Goal: Task Accomplishment & Management: Manage account settings

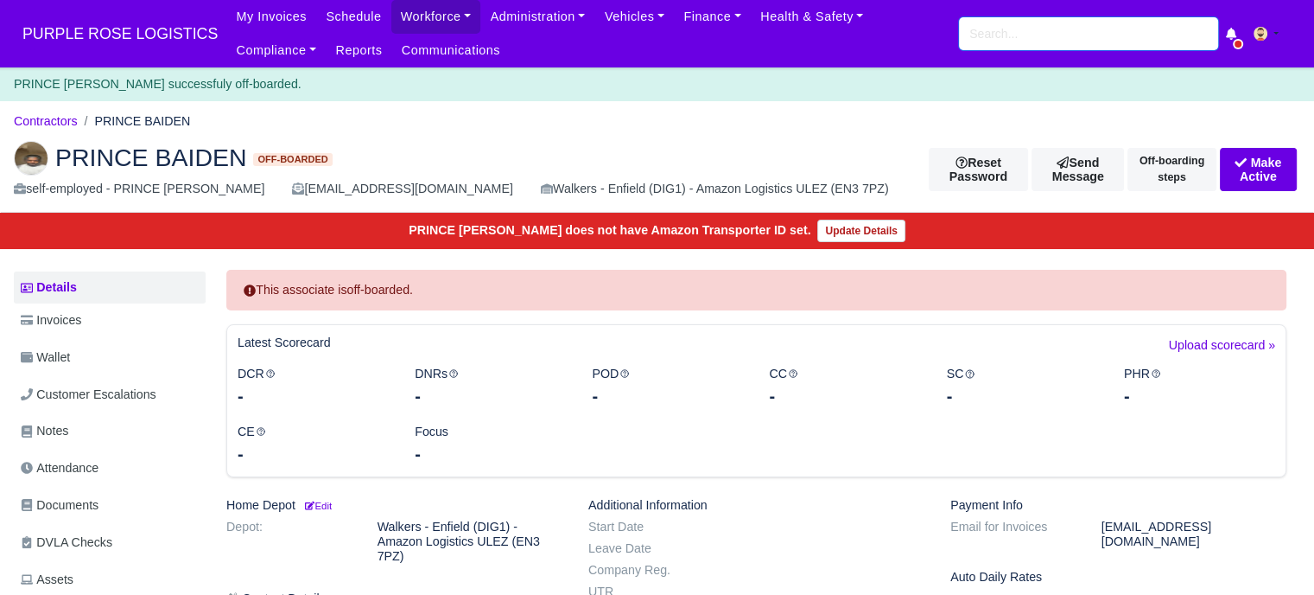
click at [1023, 39] on input "search" at bounding box center [1088, 33] width 259 height 33
paste input "[PERSON_NAME]"
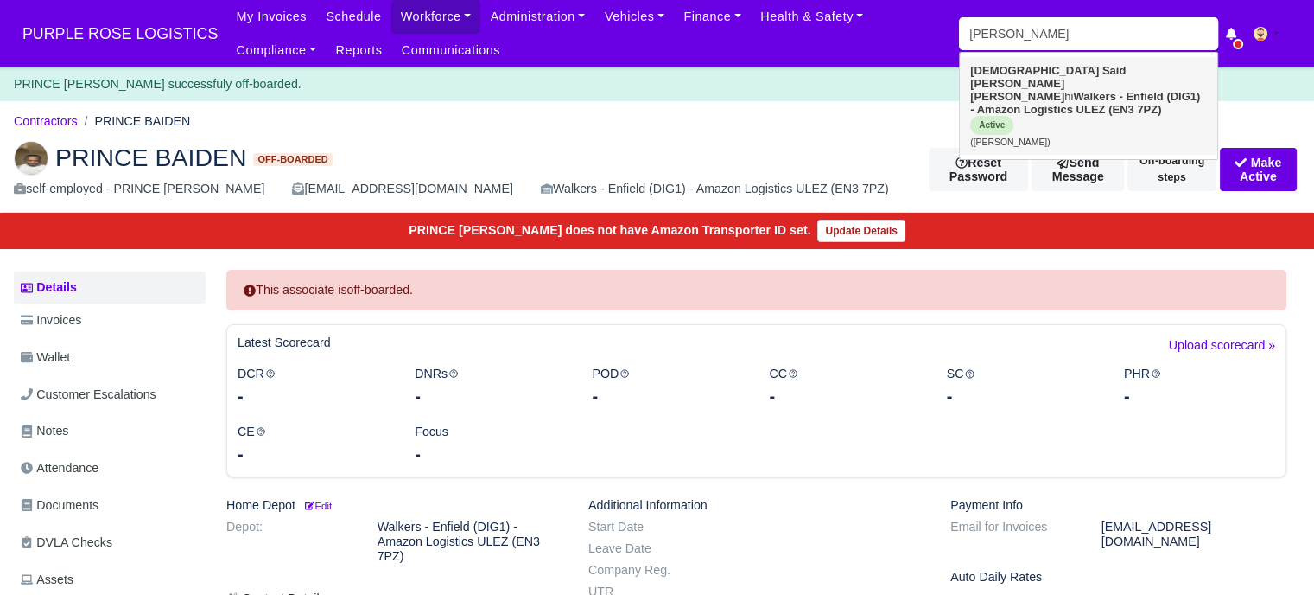
click at [1106, 90] on strong "Walkers - Enfield (DIG1) - Amazon Logistics ULEZ (EN3 7PZ)" at bounding box center [1086, 103] width 230 height 26
type input "[PERSON_NAME]"
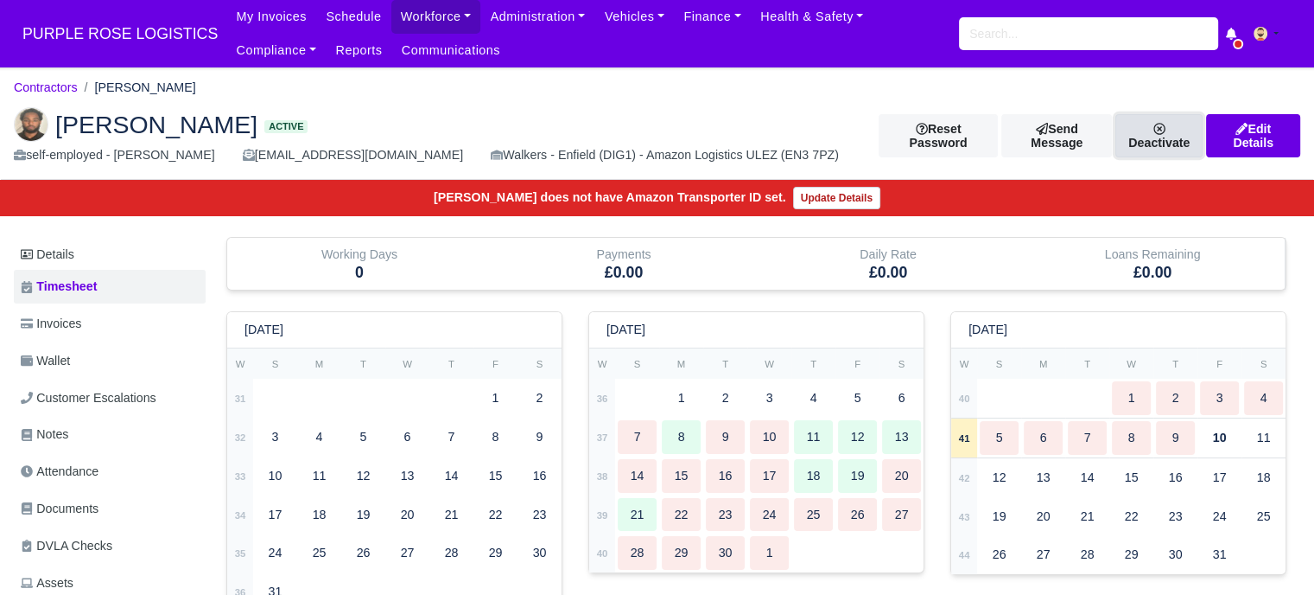
click at [1162, 143] on link "Deactivate" at bounding box center [1159, 135] width 87 height 43
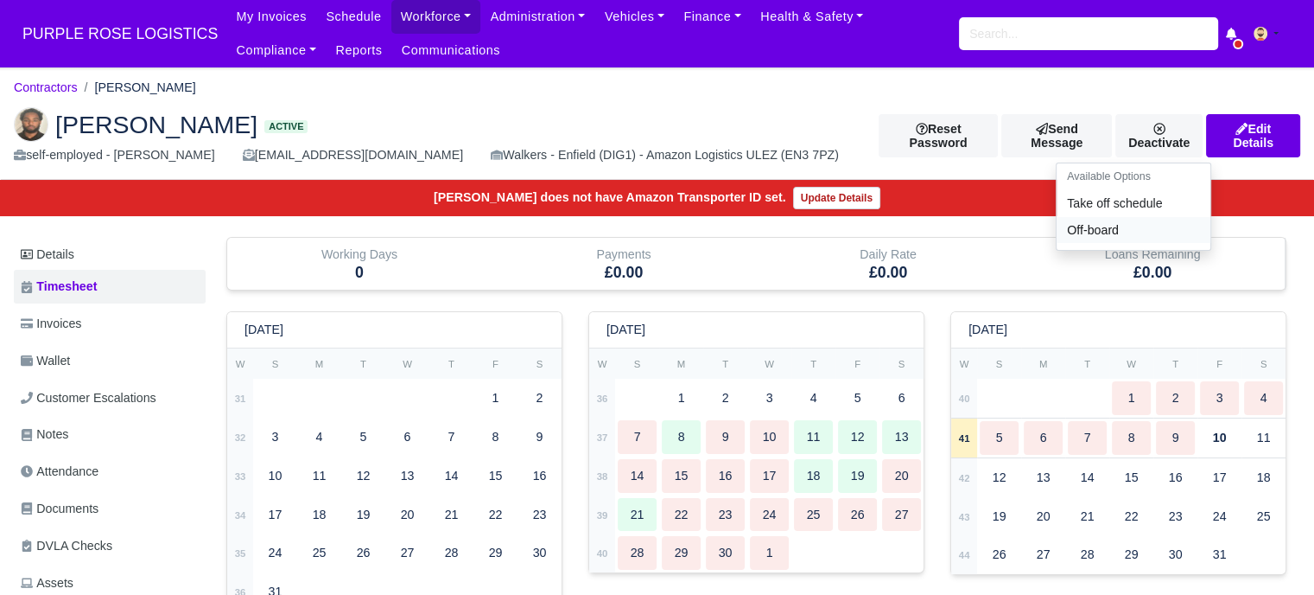
click at [1079, 225] on link "Off-board" at bounding box center [1134, 230] width 154 height 27
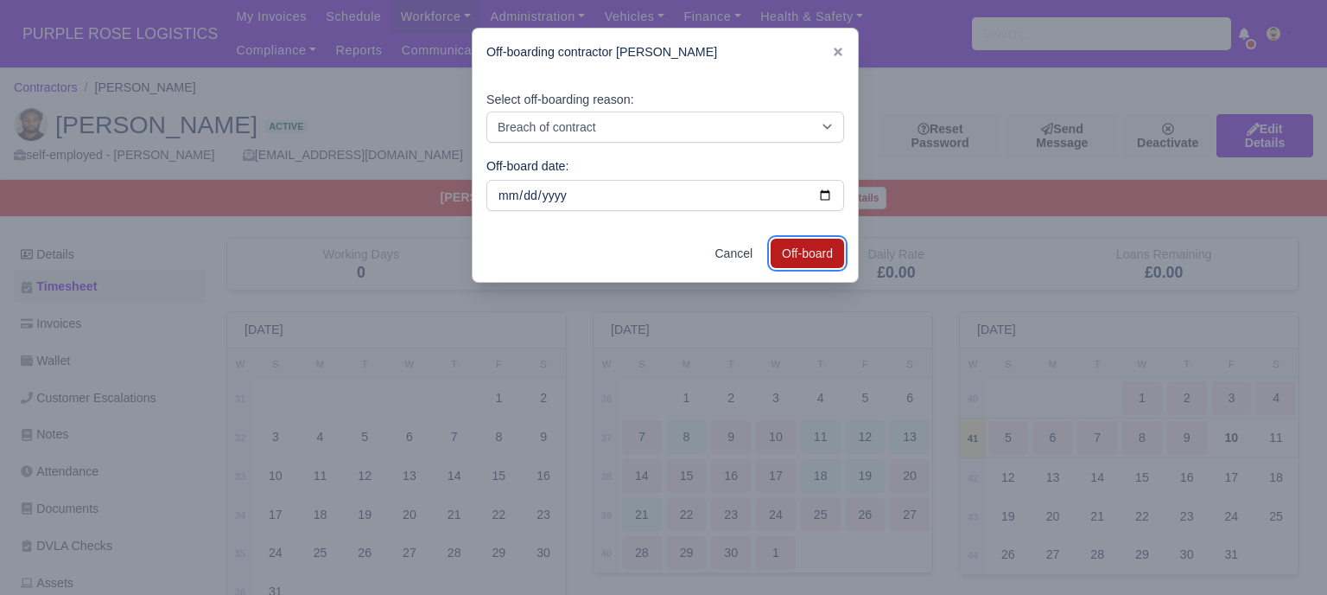
click at [809, 252] on button "Off-board" at bounding box center [807, 253] width 73 height 29
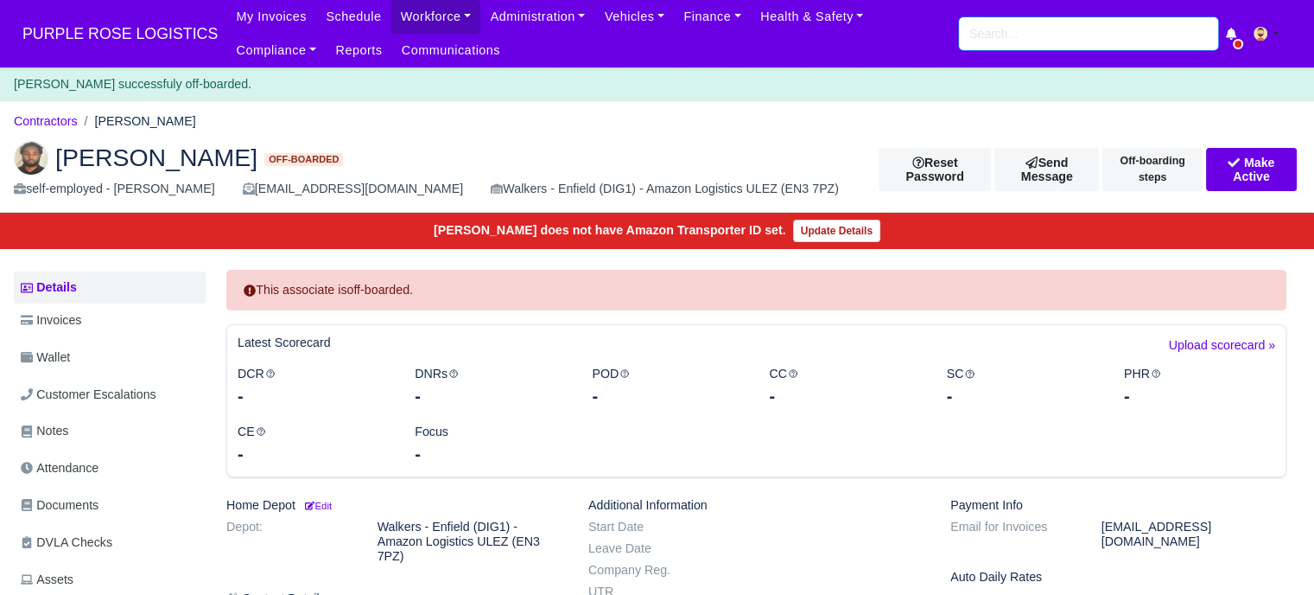
click at [1022, 41] on input "search" at bounding box center [1088, 33] width 259 height 33
paste input "Kahmarli Powlette"
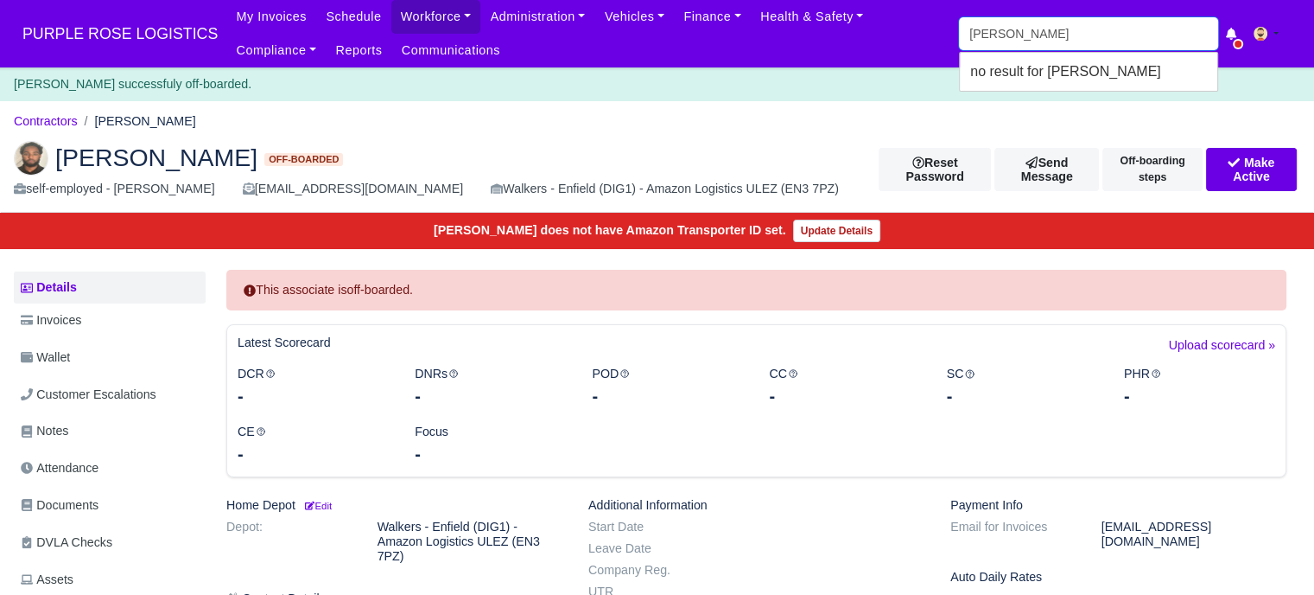
click at [1089, 27] on input "Kahmarli Powlette" at bounding box center [1088, 33] width 259 height 33
type input "Kahmarli"
type input "[PERSON_NAME] [PERSON_NAME]"
type input "Kahmarli"
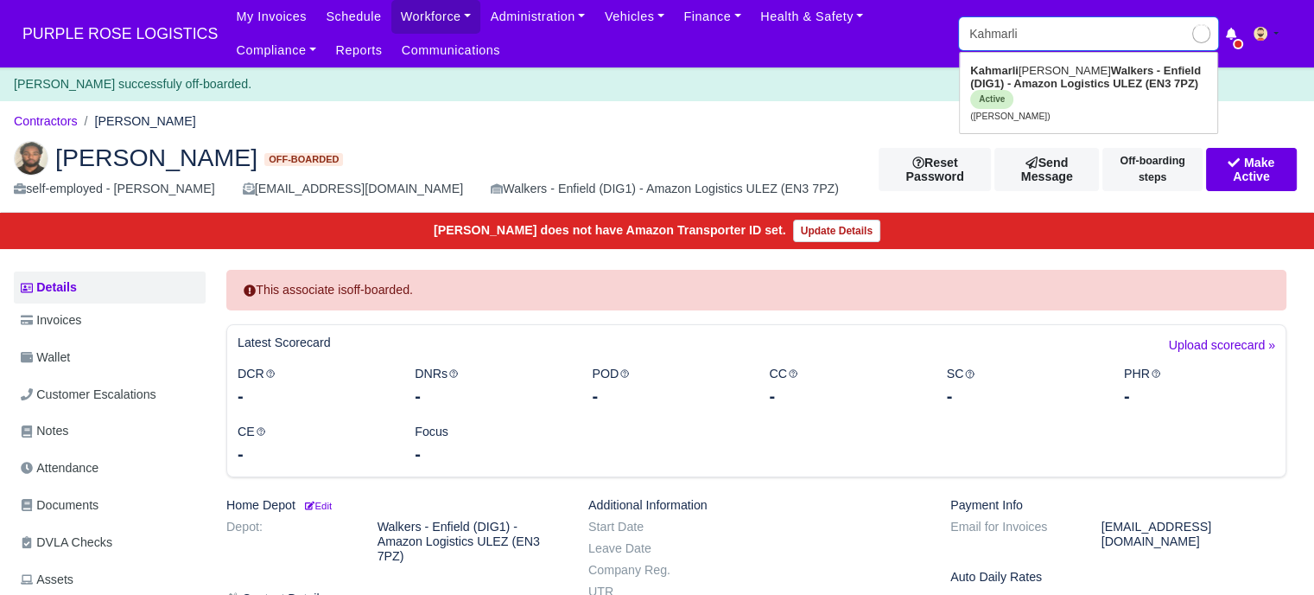
type input "[PERSON_NAME] [PERSON_NAME]"
click at [1112, 75] on link "Kahmarli Ezekekel Mccurdy-Powlette Walkers - Enfield (DIG1) - Amazon Logistics …" at bounding box center [1089, 93] width 258 height 72
type input "[PERSON_NAME] [PERSON_NAME]"
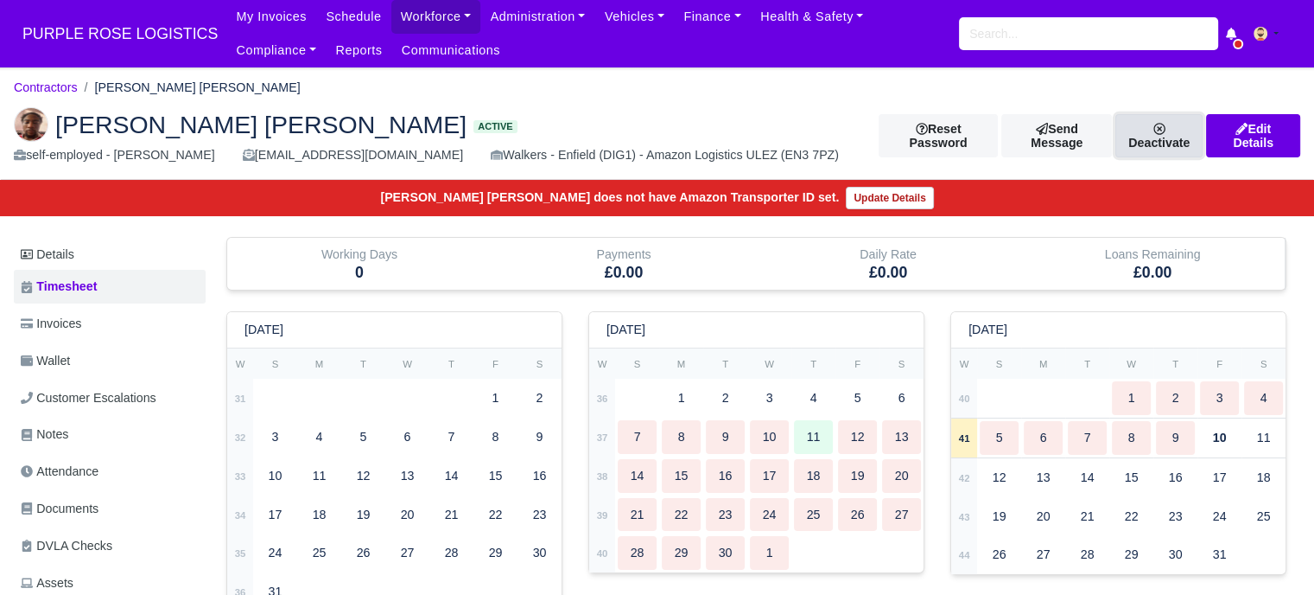
click at [1166, 127] on icon at bounding box center [1160, 129] width 12 height 12
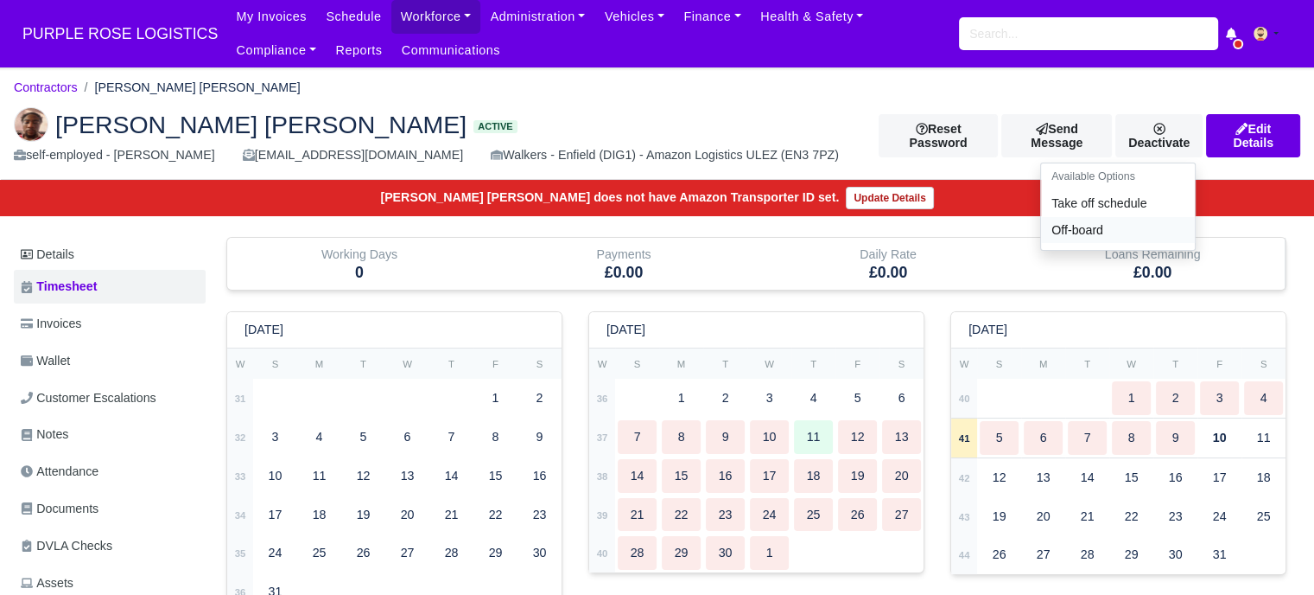
click at [1104, 220] on link "Off-board" at bounding box center [1118, 230] width 154 height 27
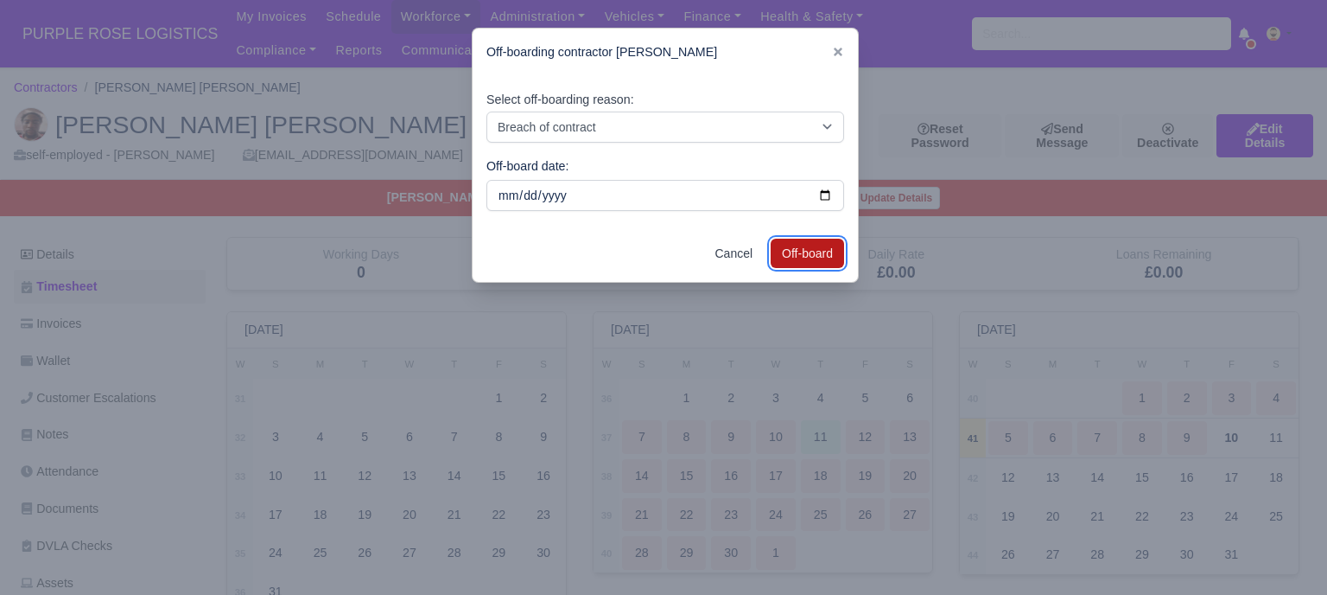
click at [805, 251] on button "Off-board" at bounding box center [807, 253] width 73 height 29
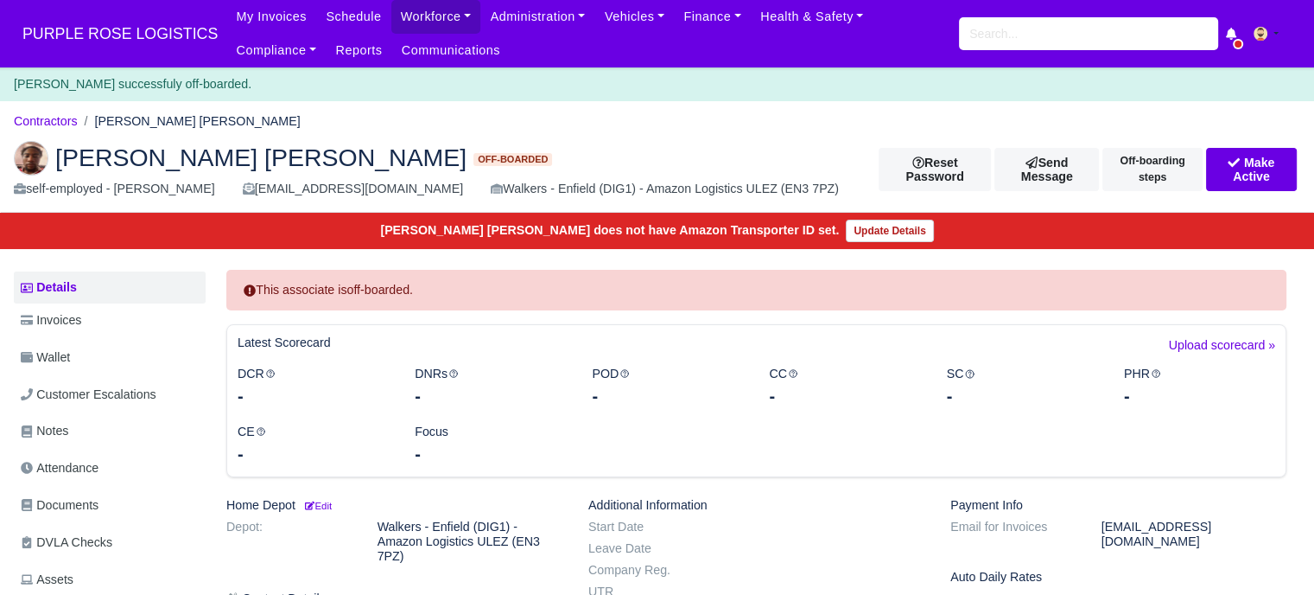
click at [27, 152] on img at bounding box center [31, 158] width 35 height 35
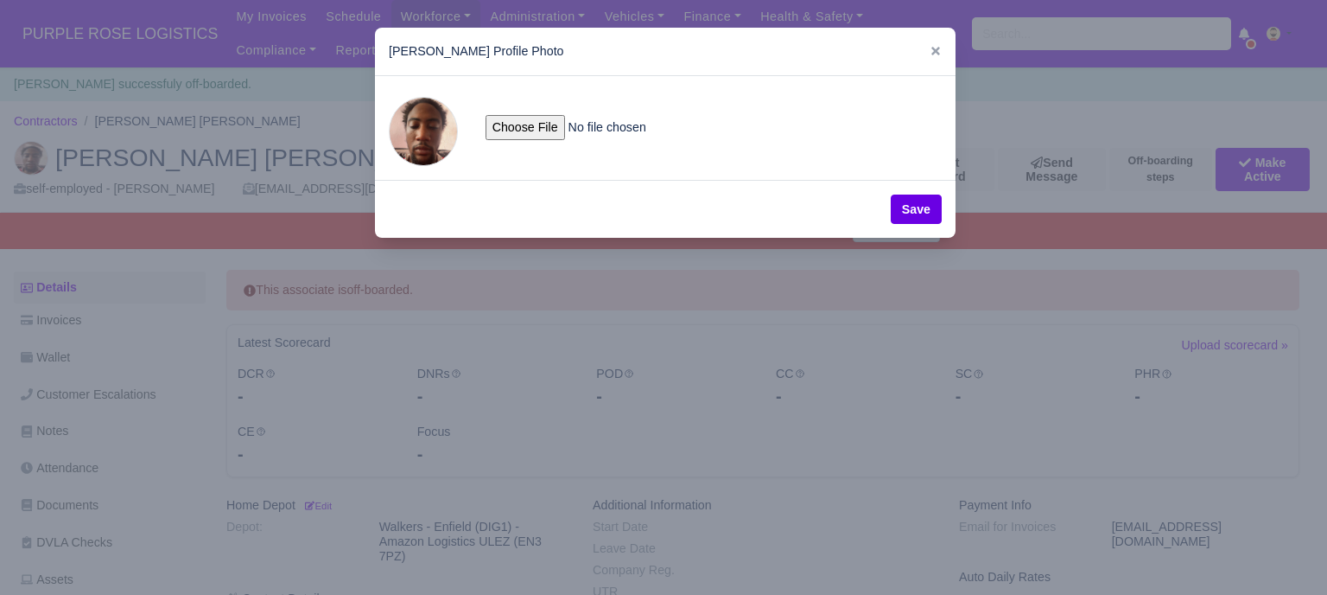
click at [422, 131] on span at bounding box center [423, 131] width 69 height 69
click at [932, 48] on icon at bounding box center [936, 51] width 12 height 12
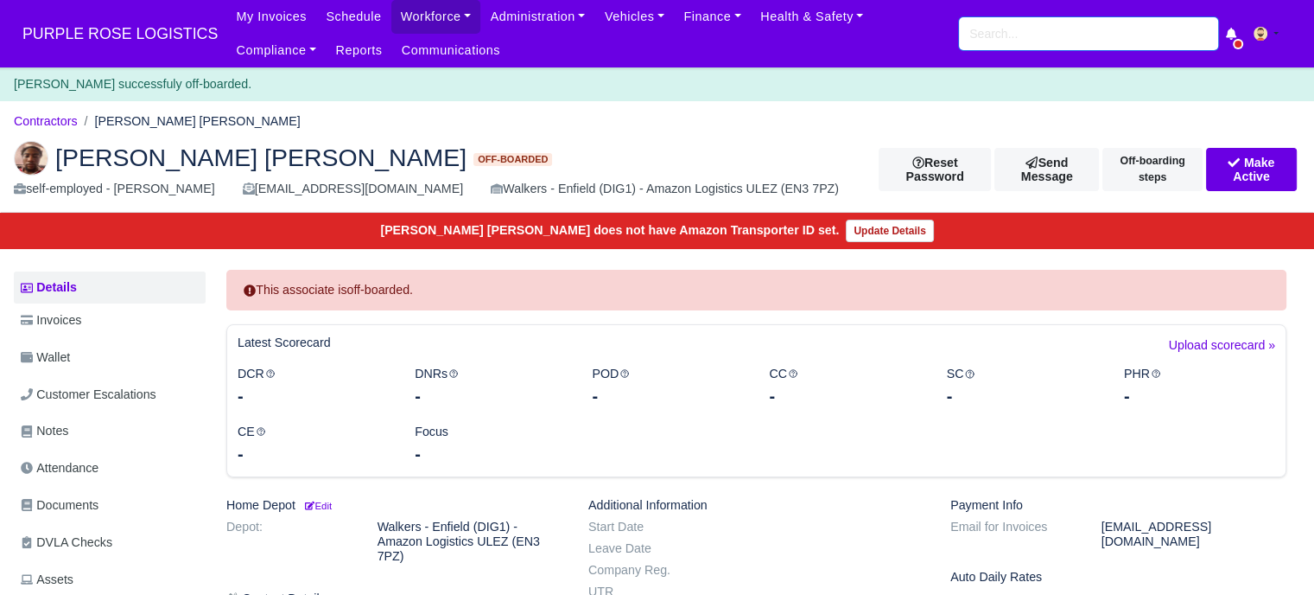
click at [1002, 41] on input "search" at bounding box center [1088, 33] width 259 height 33
paste input "[PERSON_NAME]"
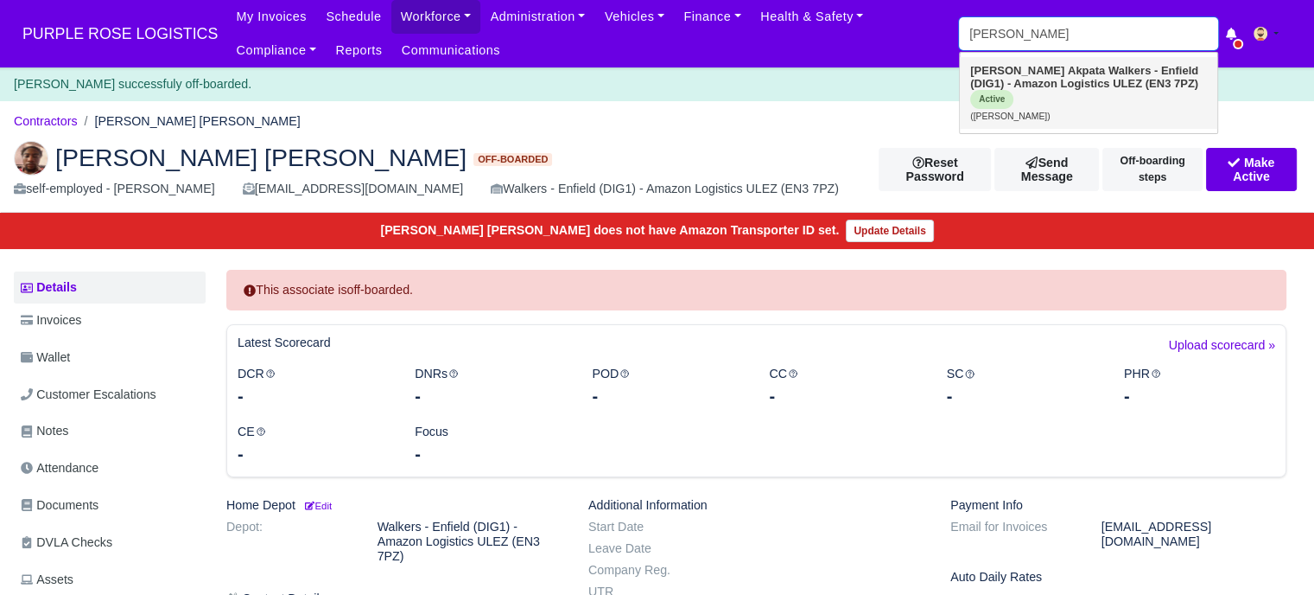
type input "Otis Akpata"
click at [1077, 82] on strong "Walkers - Enfield (DIG1) - Amazon Logistics ULEZ (EN3 7PZ)" at bounding box center [1085, 77] width 228 height 26
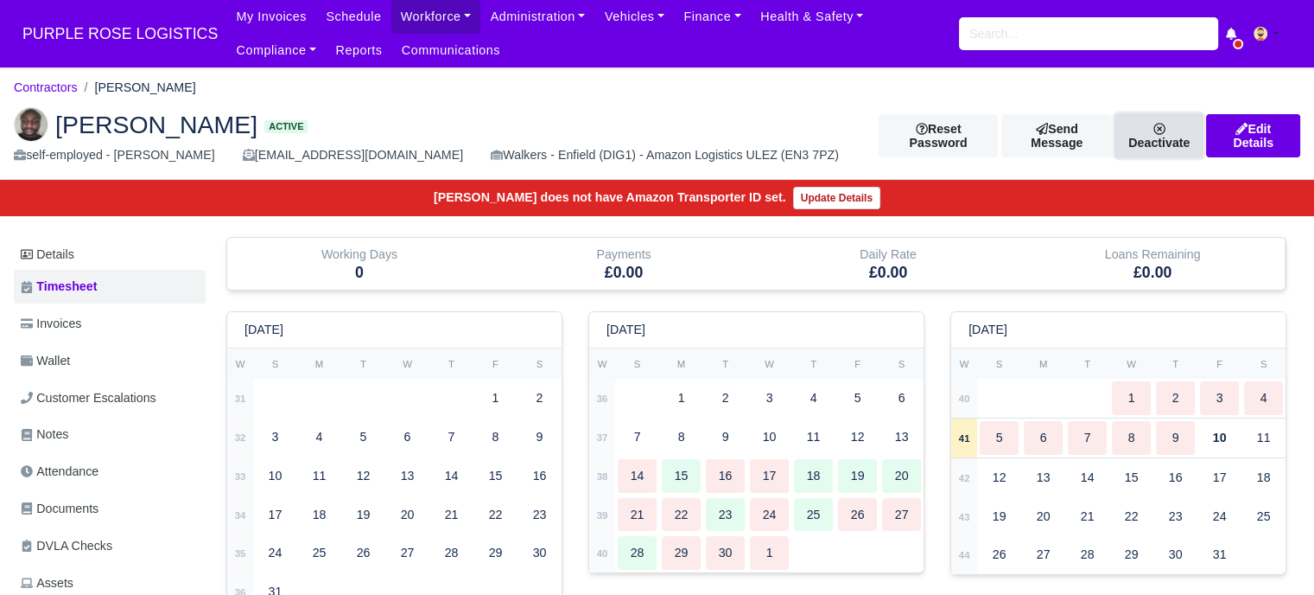
click at [1133, 142] on link "Deactivate" at bounding box center [1159, 135] width 87 height 43
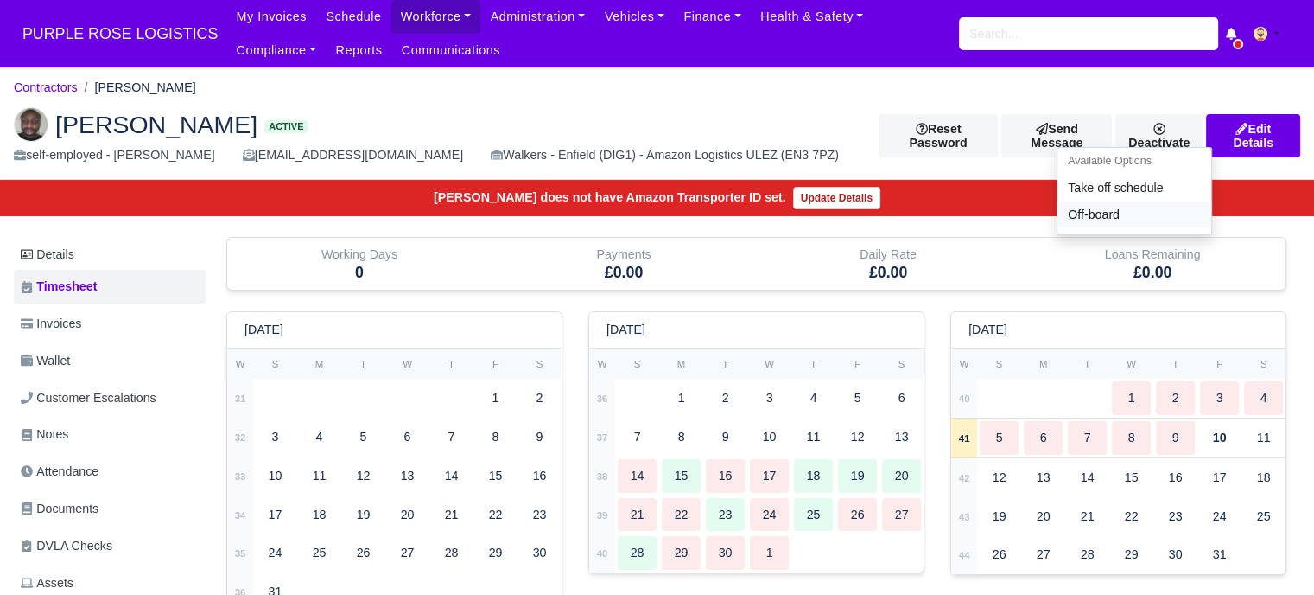
click at [1111, 224] on link "Off-board" at bounding box center [1135, 214] width 154 height 27
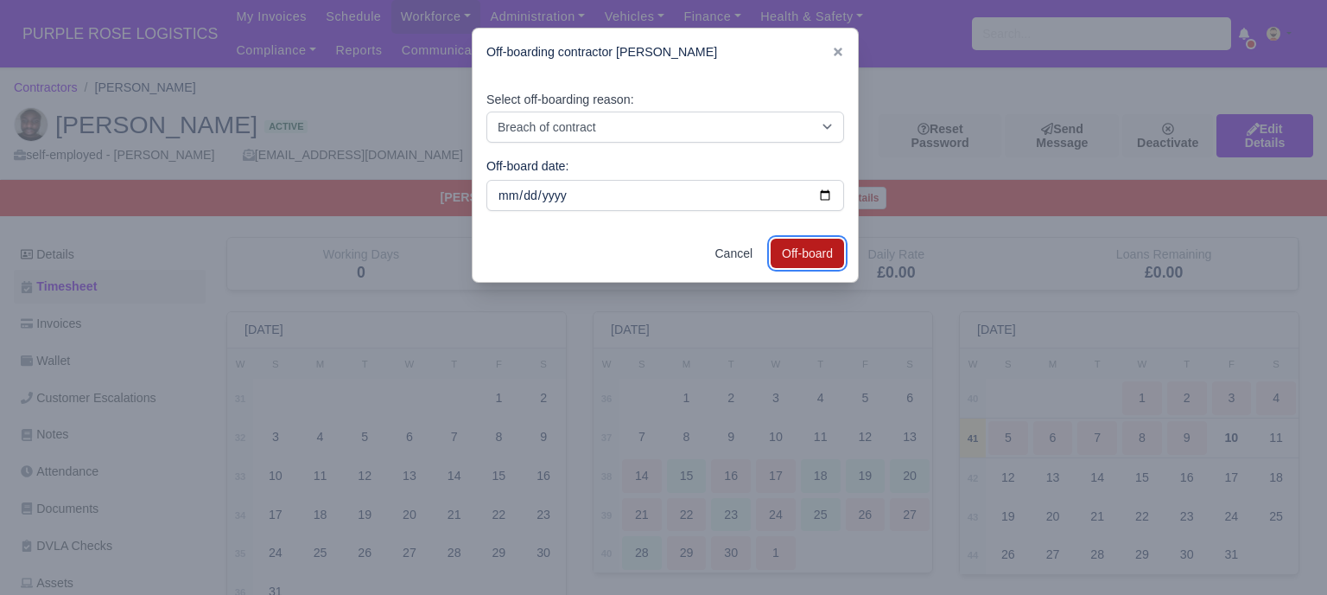
click at [789, 248] on button "Off-board" at bounding box center [807, 253] width 73 height 29
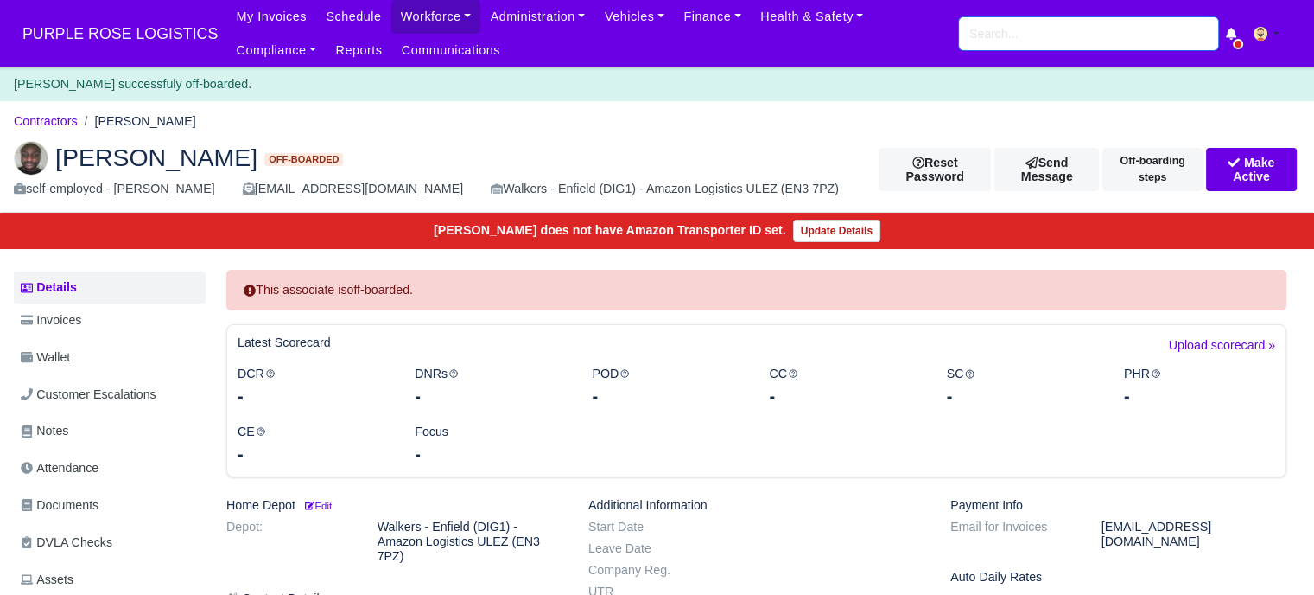
click at [1084, 41] on input "search" at bounding box center [1088, 33] width 259 height 33
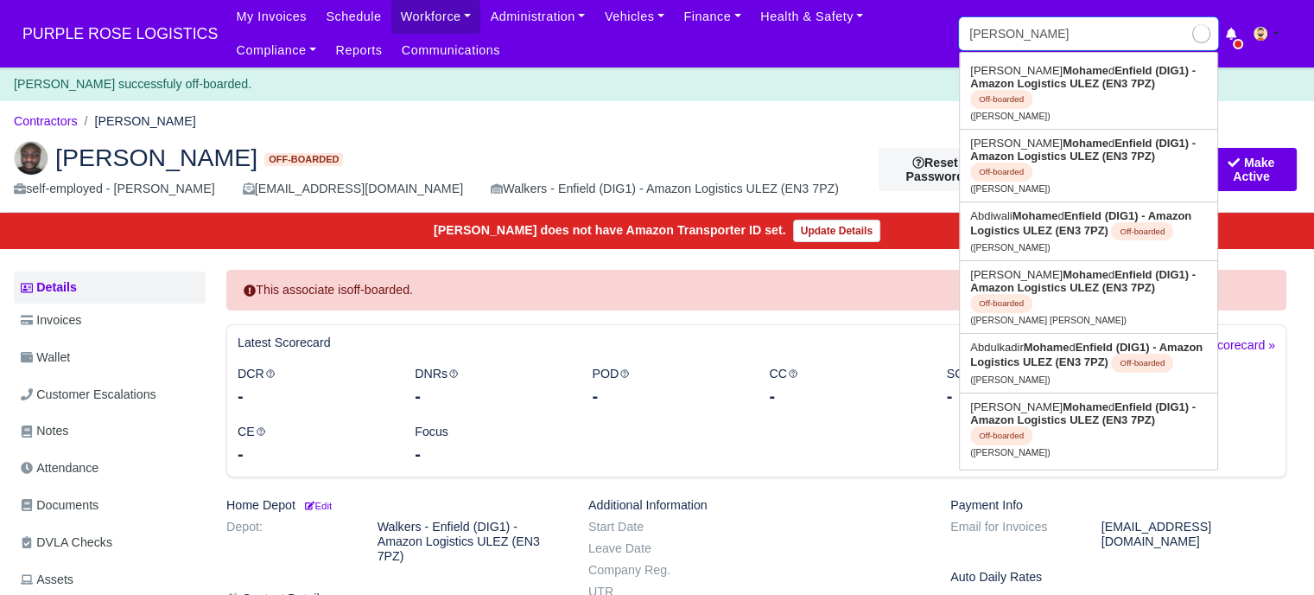
type input "[PERSON_NAME]"
type input "[PERSON_NAME] [PERSON_NAME]"
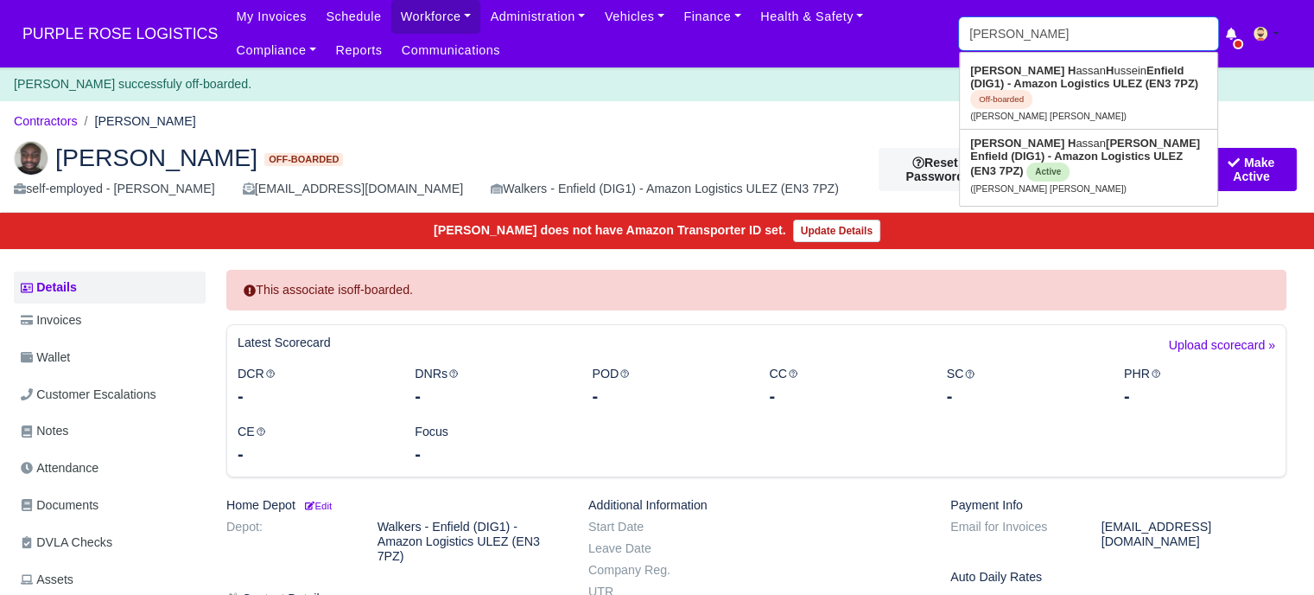
type input "[PERSON_NAME]"
type input "[PERSON_NAME] [PERSON_NAME]"
drag, startPoint x: 1061, startPoint y: 22, endPoint x: 962, endPoint y: 31, distance: 99.8
click at [962, 31] on input "[PERSON_NAME]" at bounding box center [1088, 33] width 259 height 33
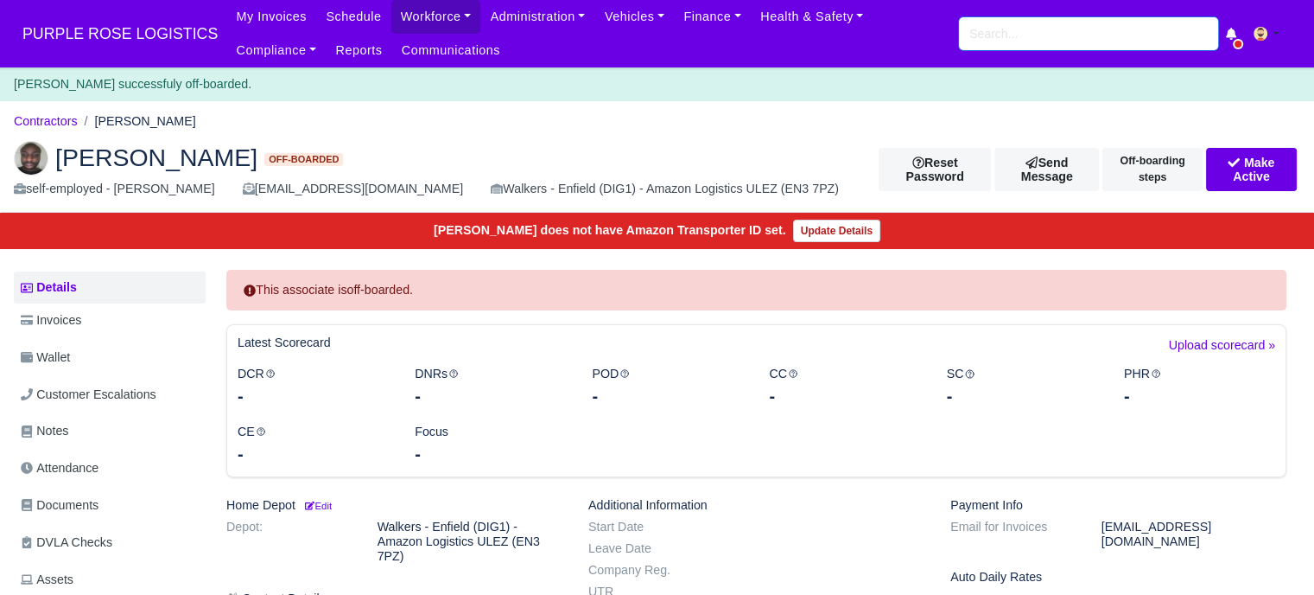
drag, startPoint x: 1047, startPoint y: 31, endPoint x: 1053, endPoint y: 21, distance: 11.6
click at [1048, 29] on input "search" at bounding box center [1088, 33] width 259 height 33
type input "[PERSON_NAME]"
type input "[PERSON_NAME] [PERSON_NAME]"
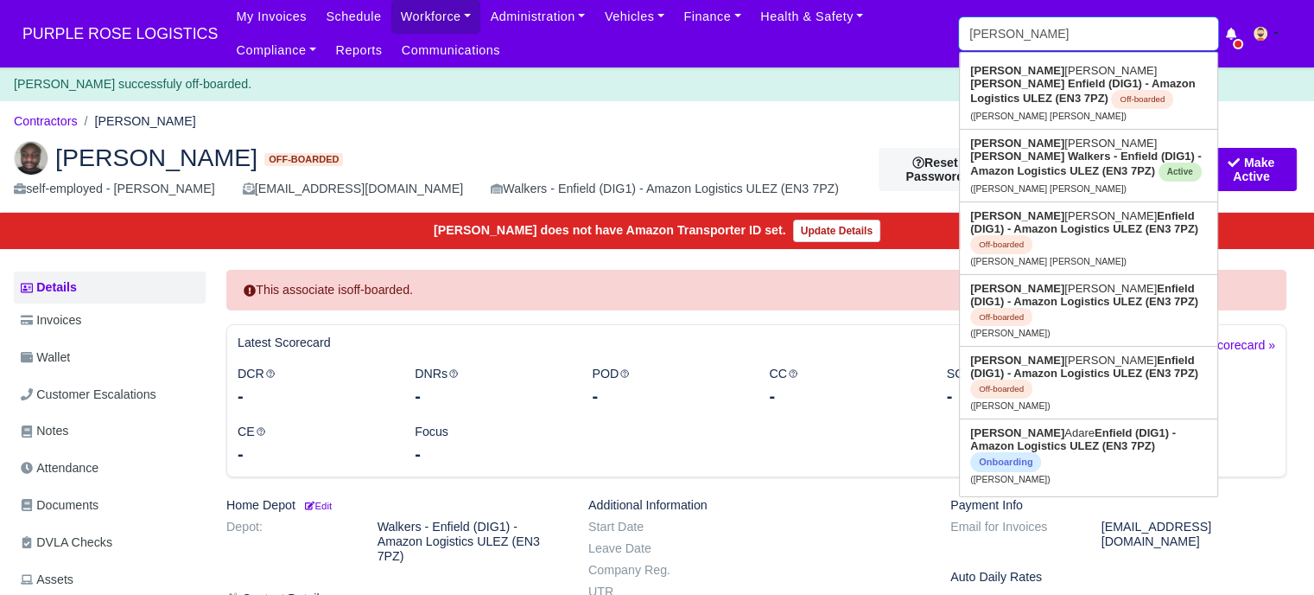
type input "[PERSON_NAME]"
type input "[PERSON_NAME] [PERSON_NAME]"
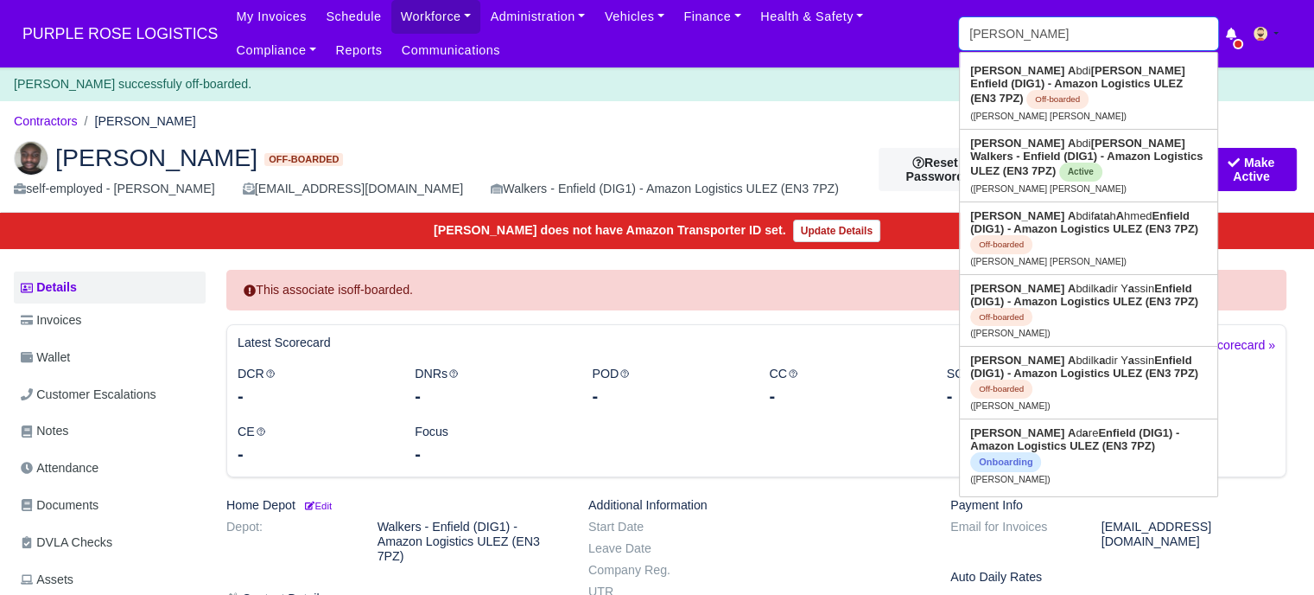
type input "[PERSON_NAME]"
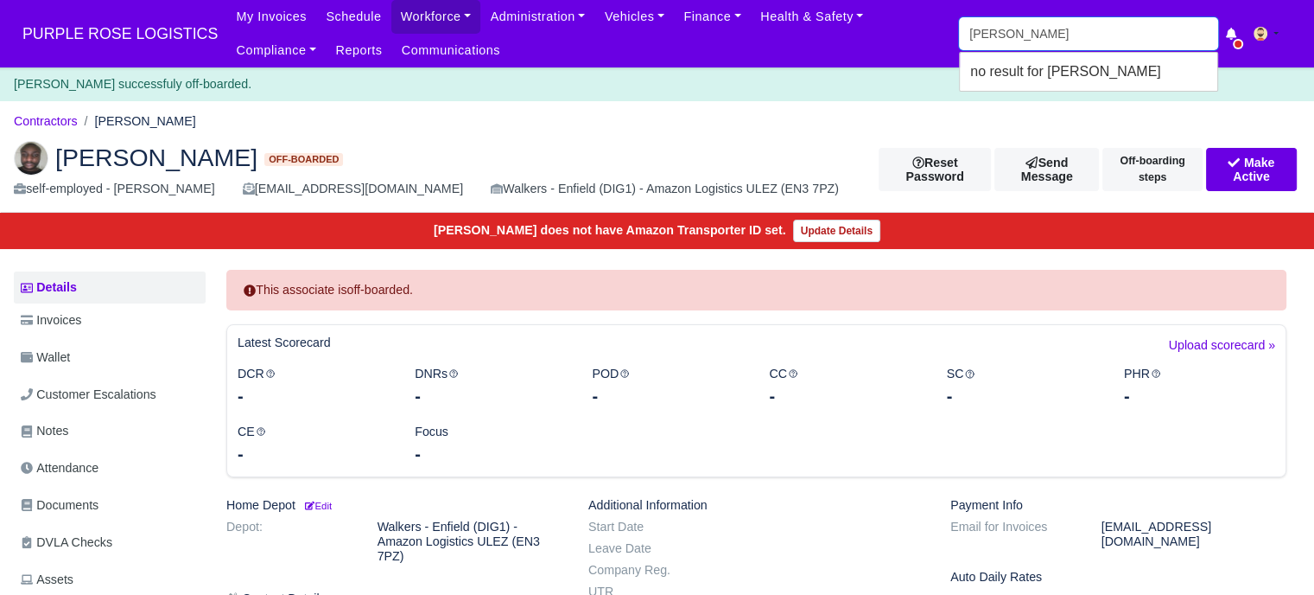
type input "[PERSON_NAME]"
type input "[PERSON_NAME] [PERSON_NAME]"
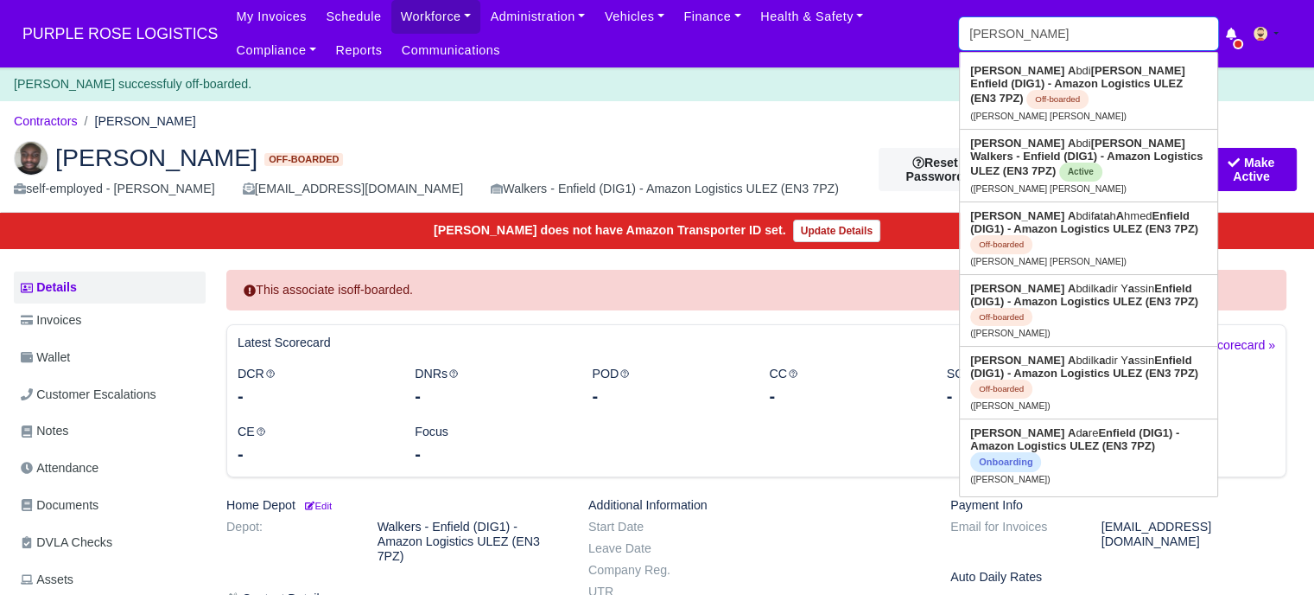
type input "[PERSON_NAME]"
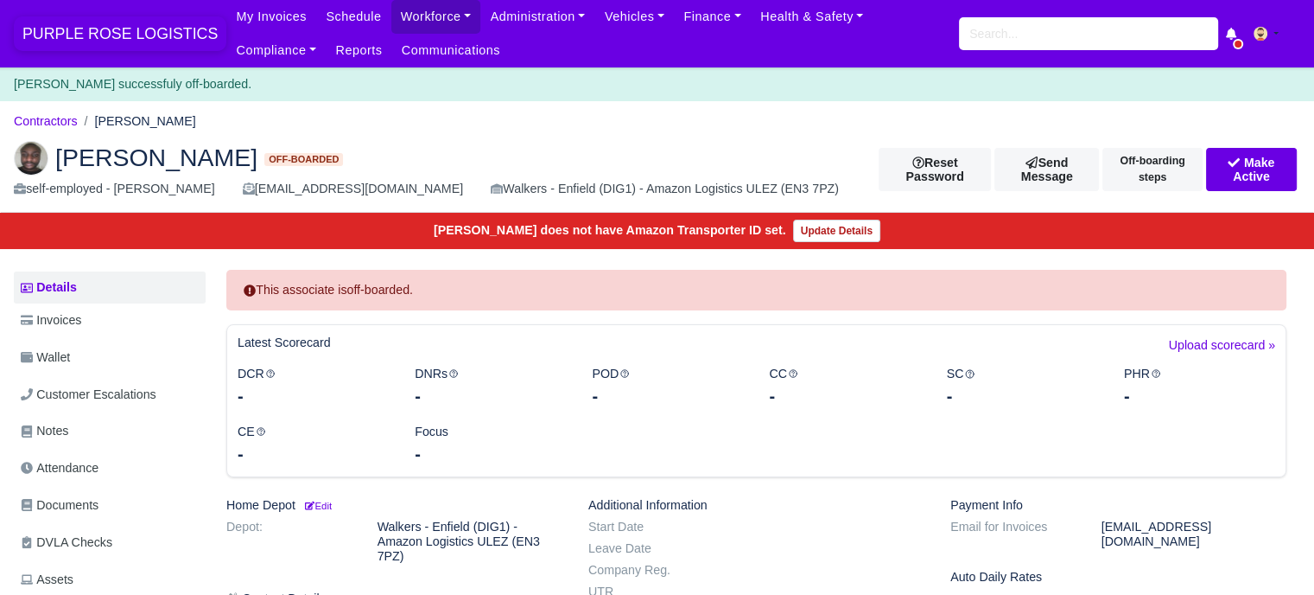
click at [97, 41] on span "PURPLE ROSE LOGISTICS" at bounding box center [120, 33] width 213 height 35
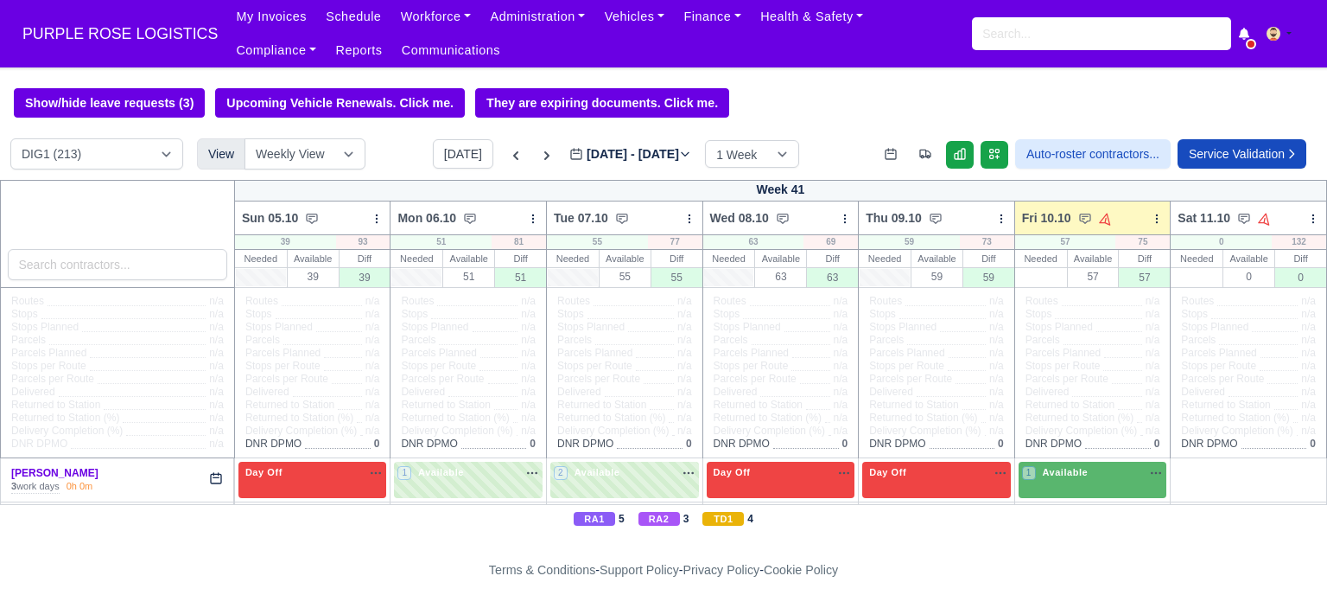
drag, startPoint x: 0, startPoint y: 0, endPoint x: 169, endPoint y: 157, distance: 231.2
click at [169, 157] on select "DIG1 (213) DAK1 (1) GIMD (74)" at bounding box center [96, 153] width 173 height 31
